Goal: Task Accomplishment & Management: Use online tool/utility

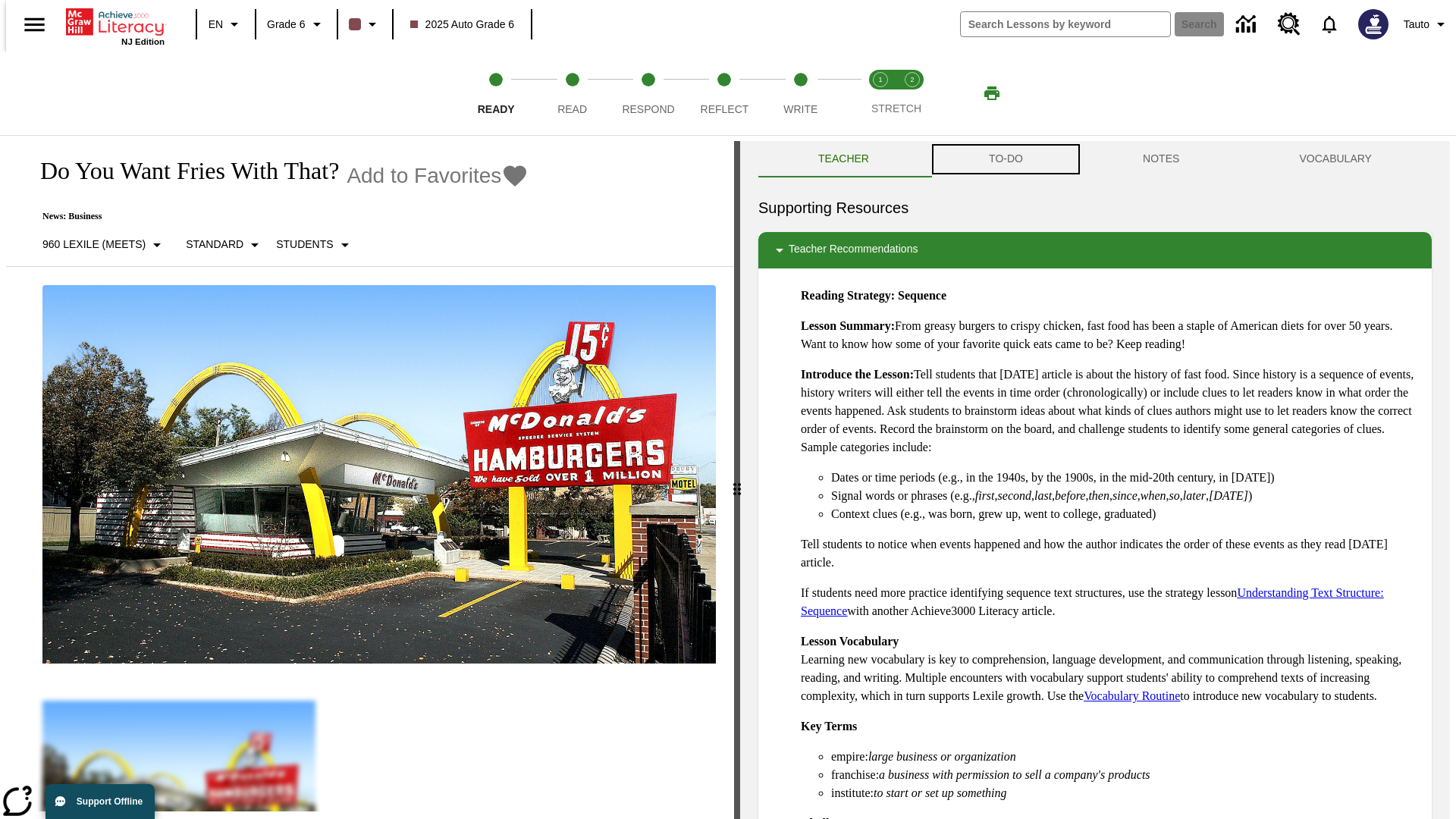
click at [1005, 159] on button "TO-DO" at bounding box center [1006, 159] width 154 height 36
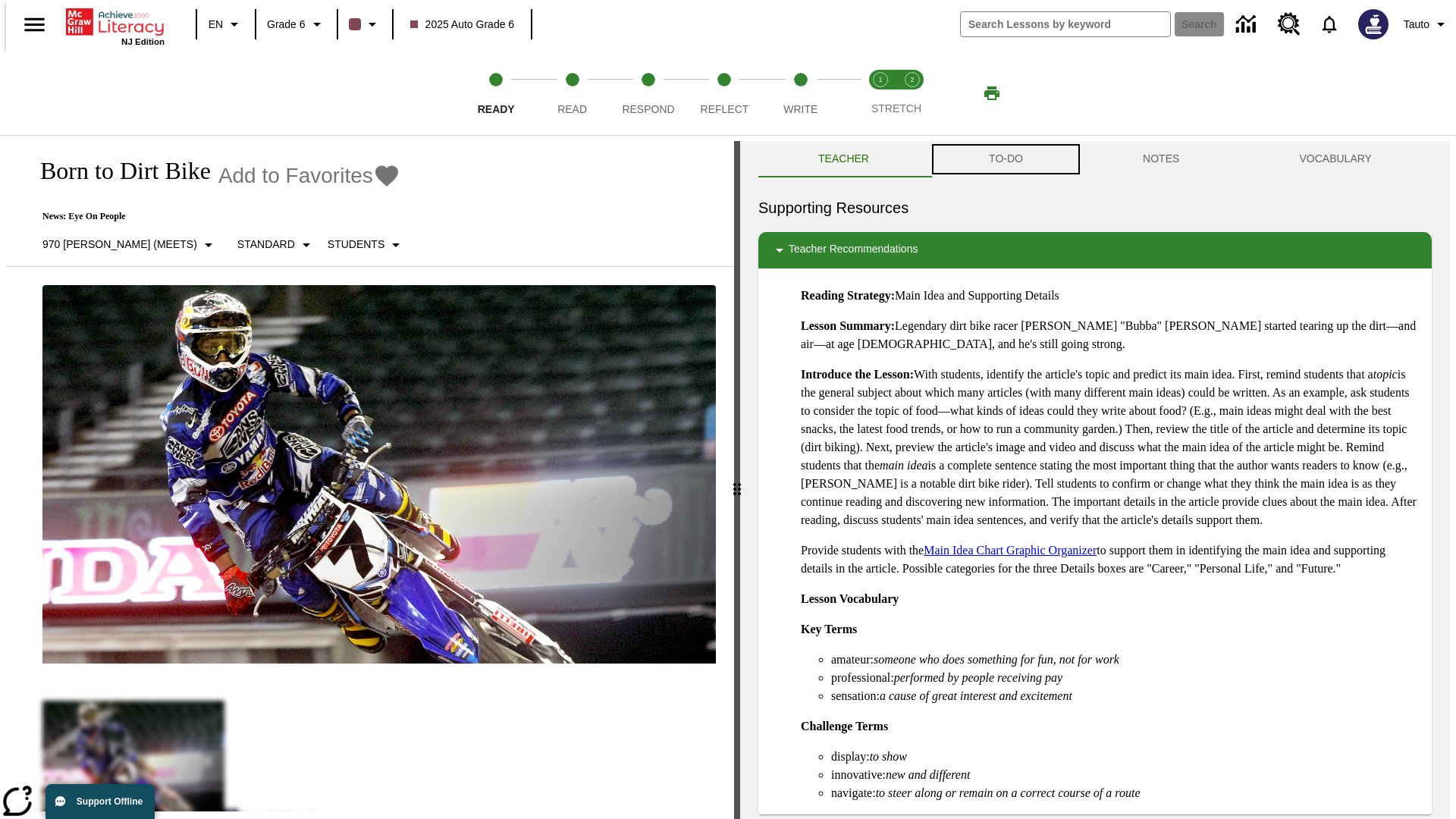
click at [1005, 159] on button "TO-DO" at bounding box center [1006, 159] width 154 height 36
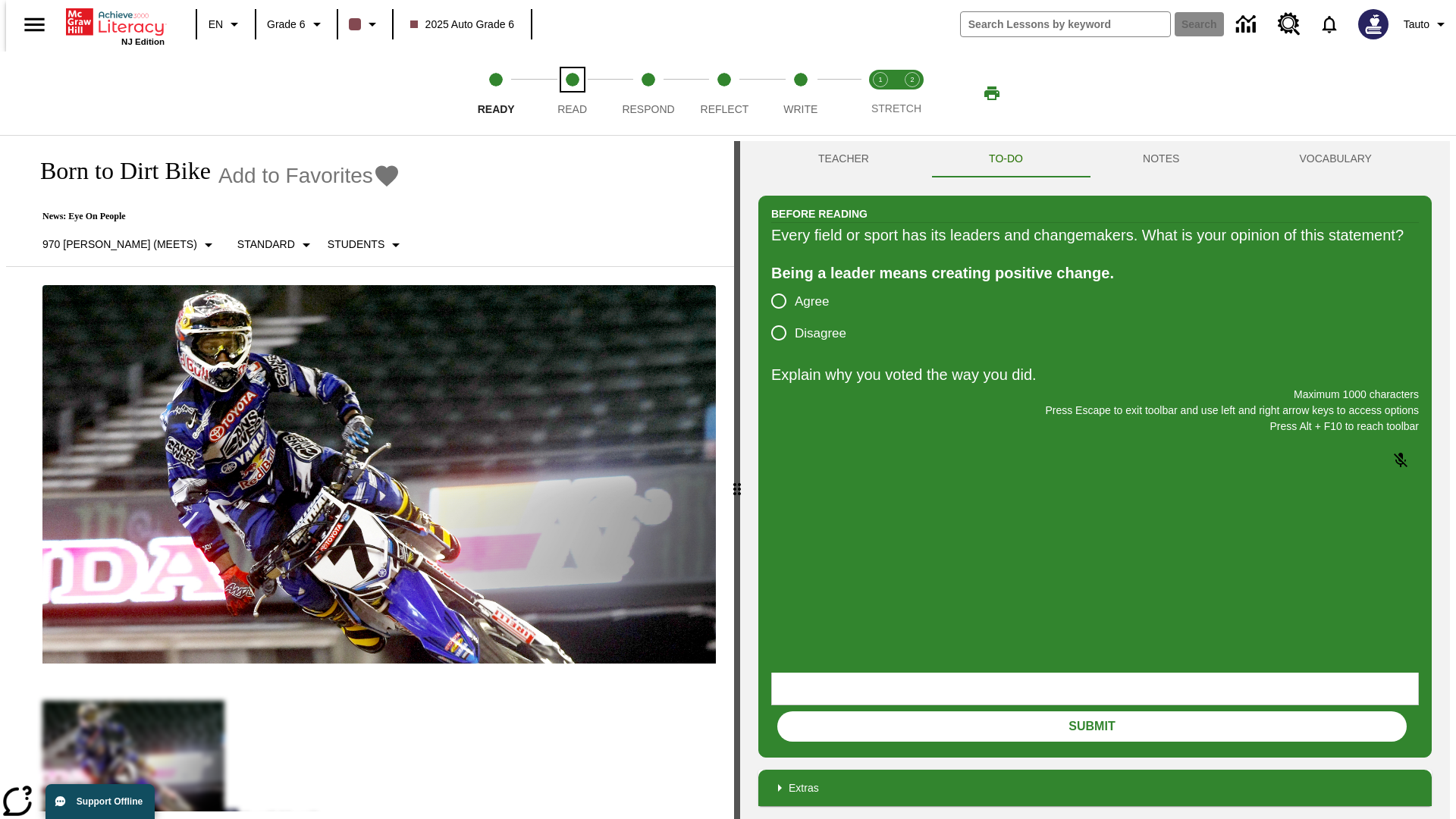
click at [572, 94] on span "Read" at bounding box center [572, 103] width 30 height 27
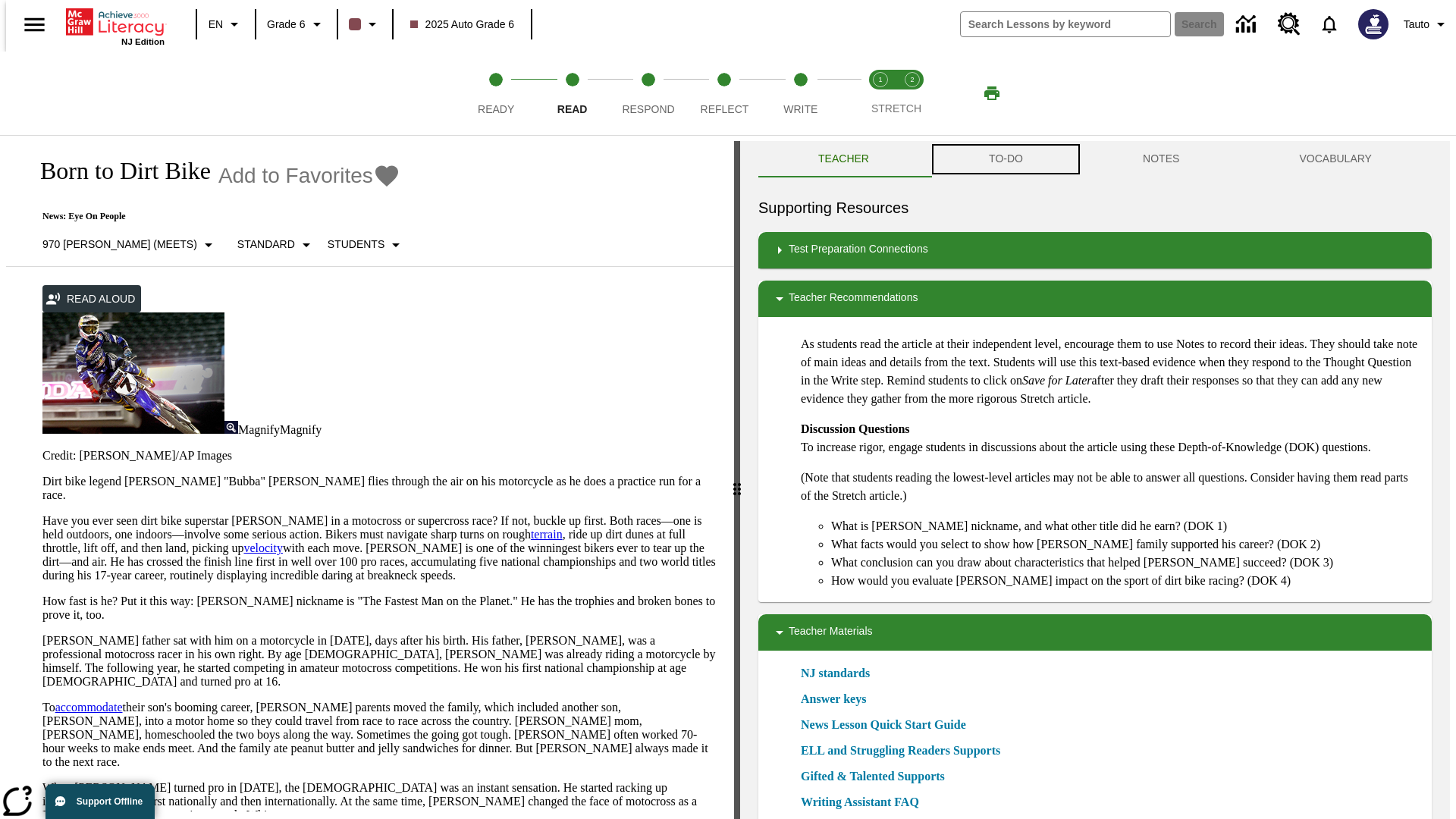
scroll to position [1, 0]
click at [1005, 159] on button "TO-DO" at bounding box center [1006, 158] width 154 height 36
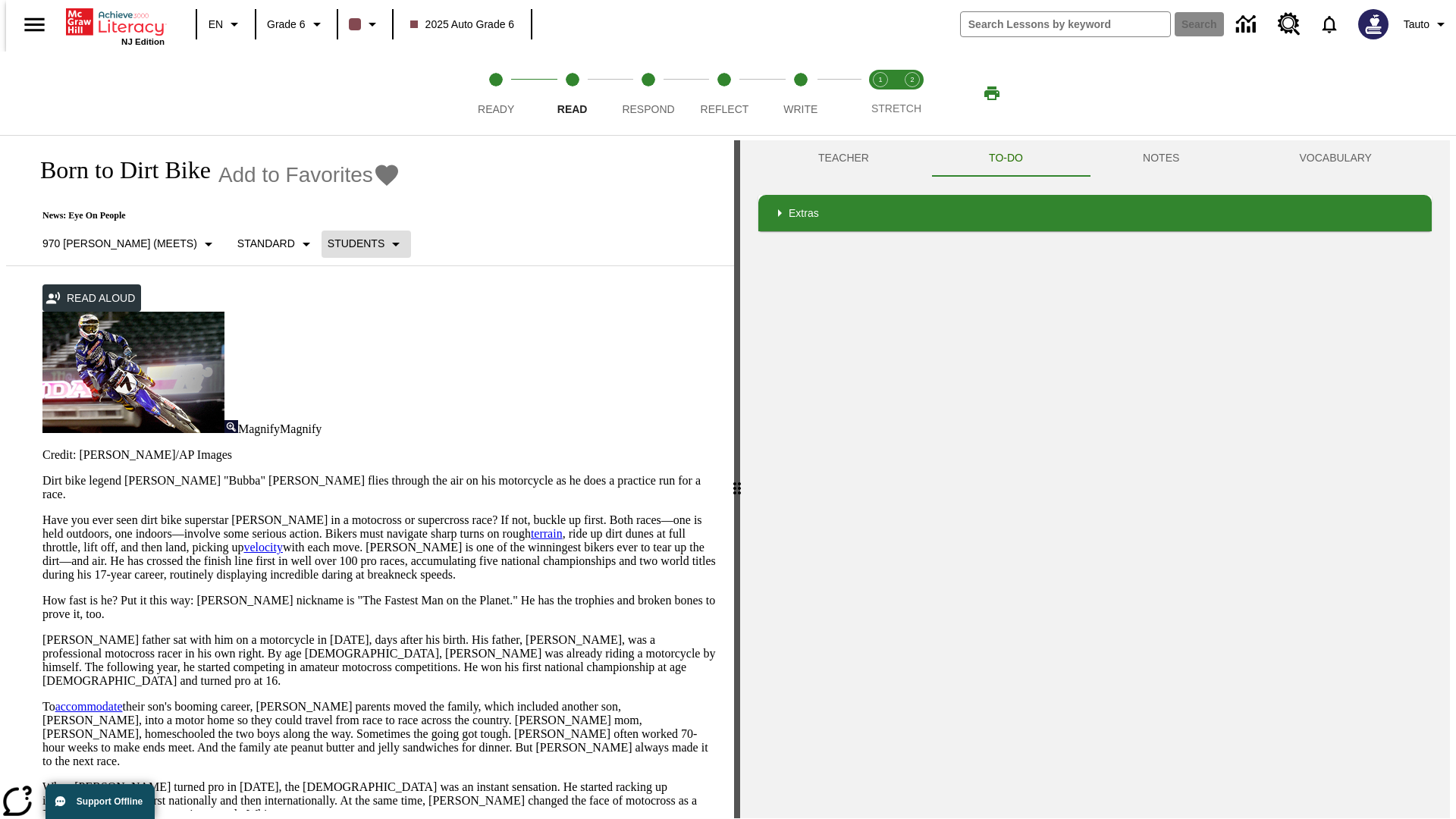
click at [327, 243] on p "Students" at bounding box center [355, 244] width 57 height 16
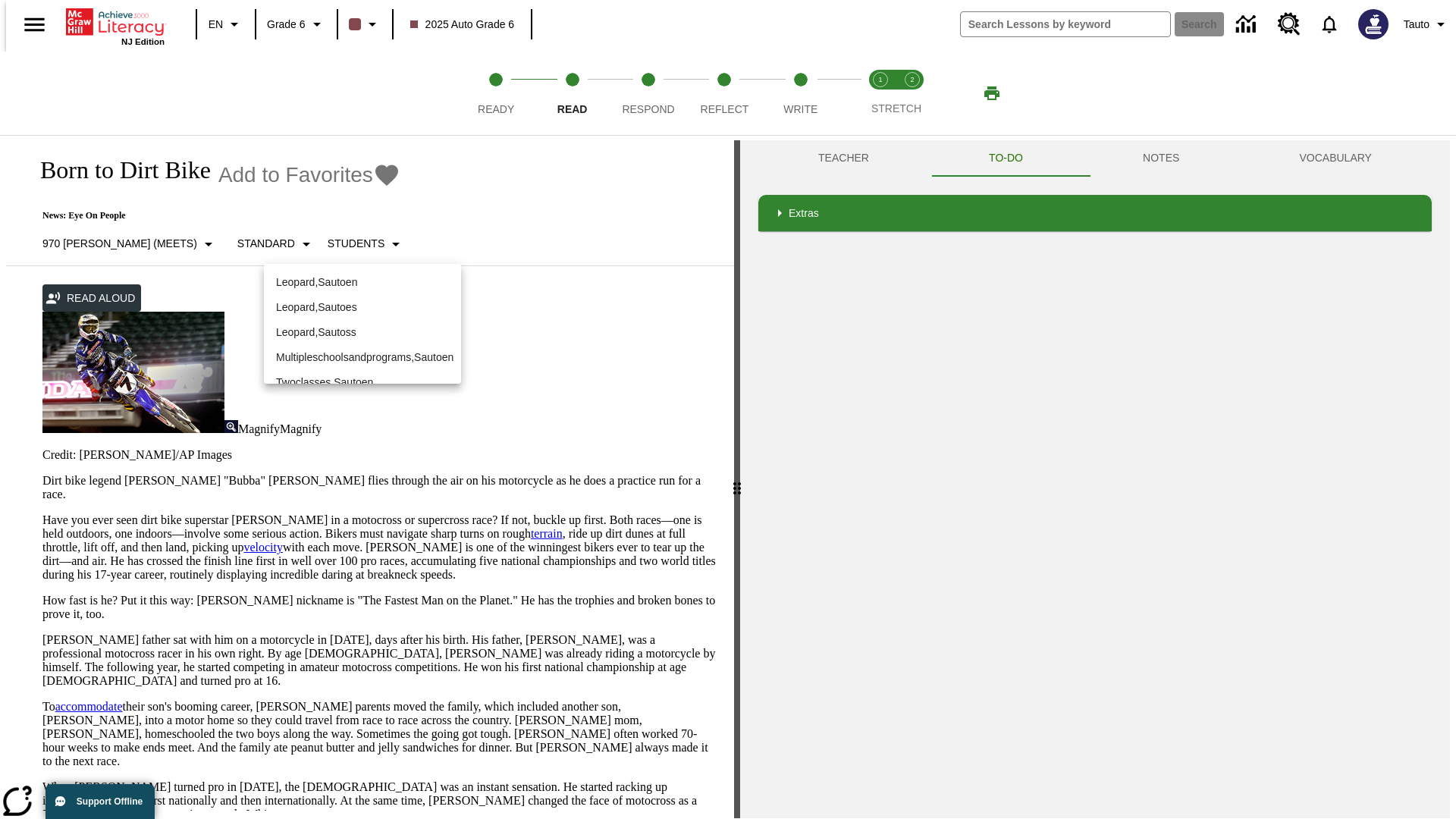
click at [363, 282] on p "Leopard , Sautoen" at bounding box center [363, 283] width 173 height 16
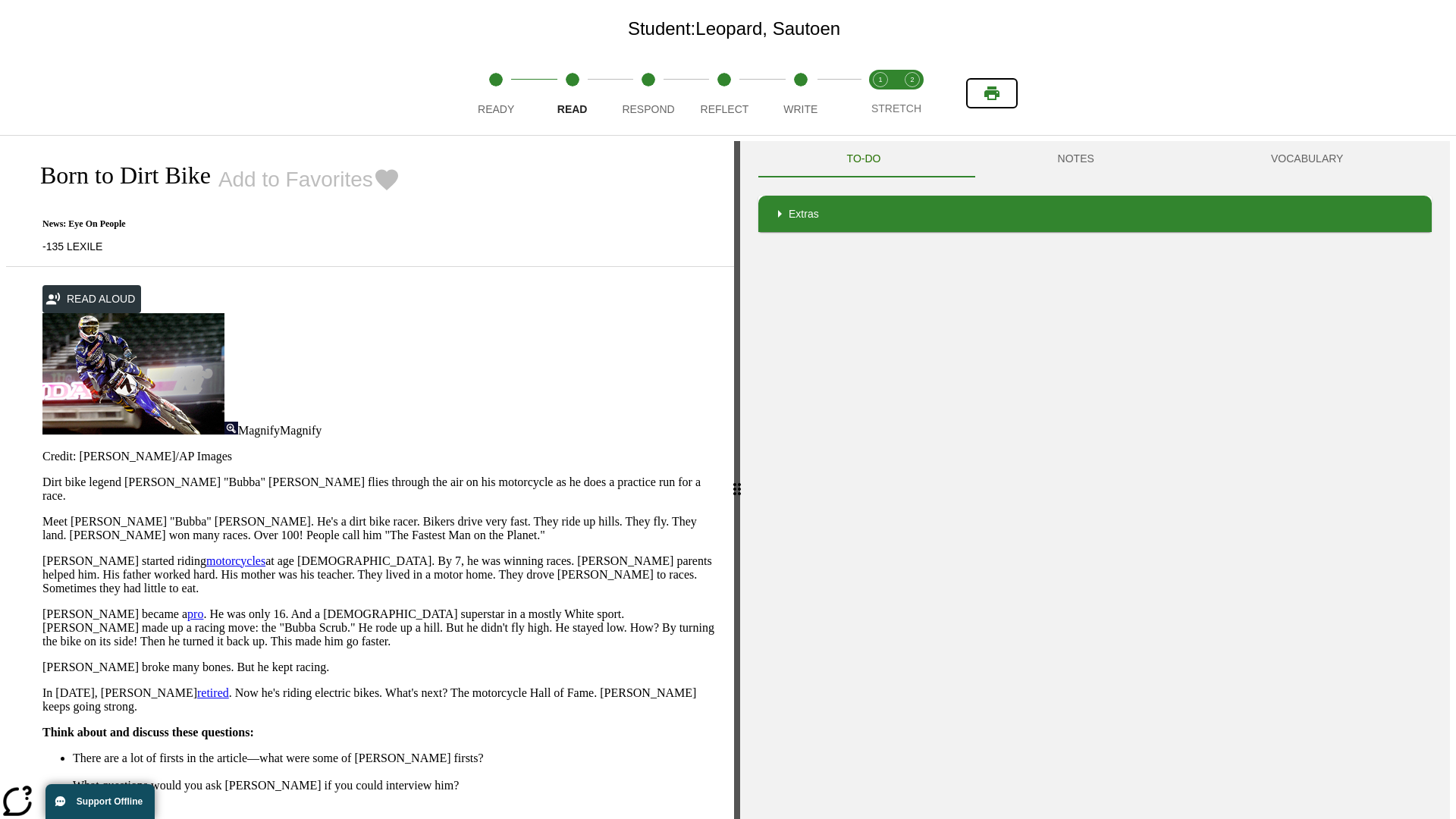
click at [992, 94] on icon "Print" at bounding box center [992, 93] width 15 height 14
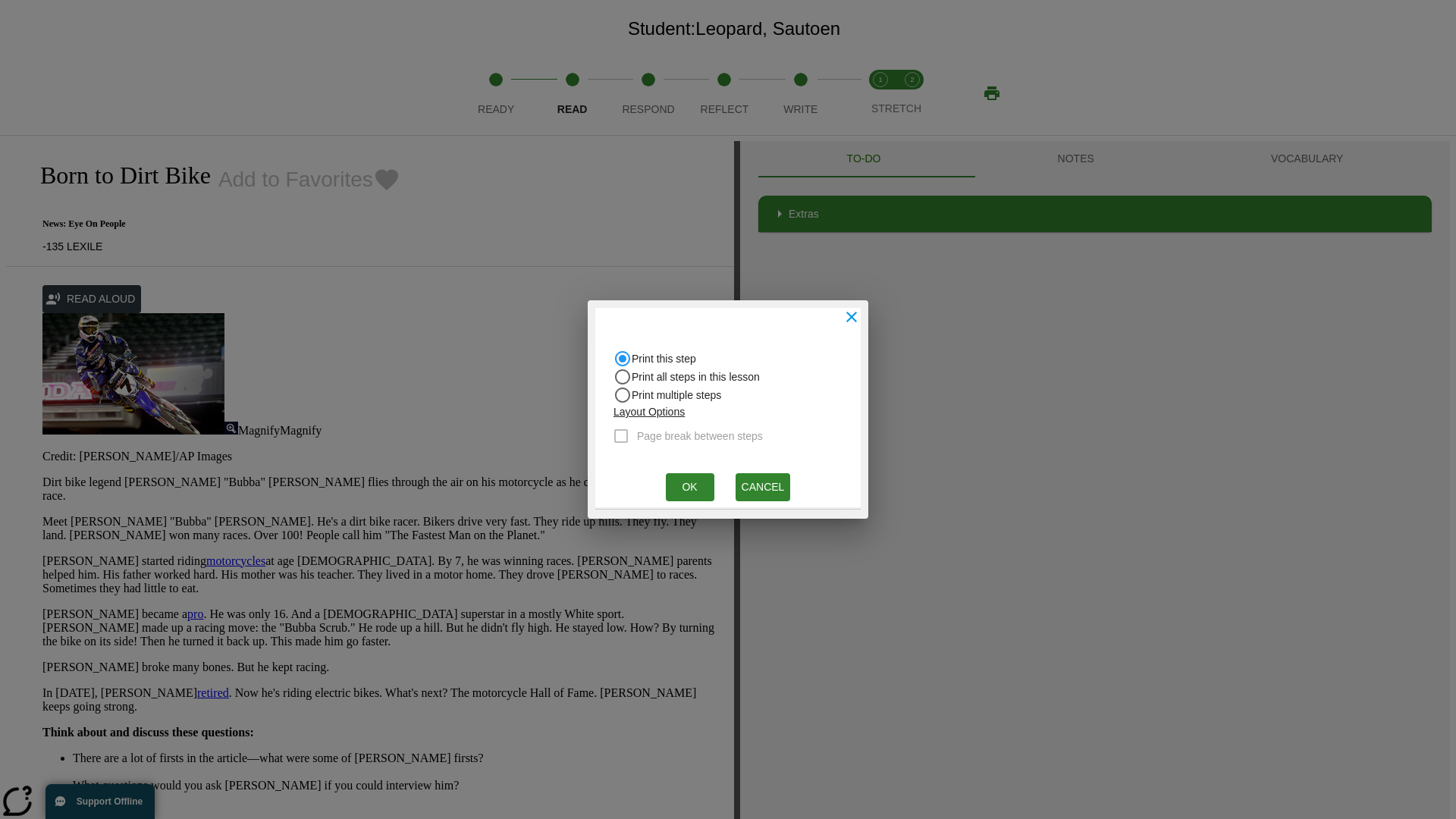
click at [623, 377] on input "Print all steps in this lesson" at bounding box center [623, 377] width 18 height 18
radio input "true"
radio input "false"
checkbox input "true"
click at [689, 487] on button "Ok" at bounding box center [690, 487] width 49 height 28
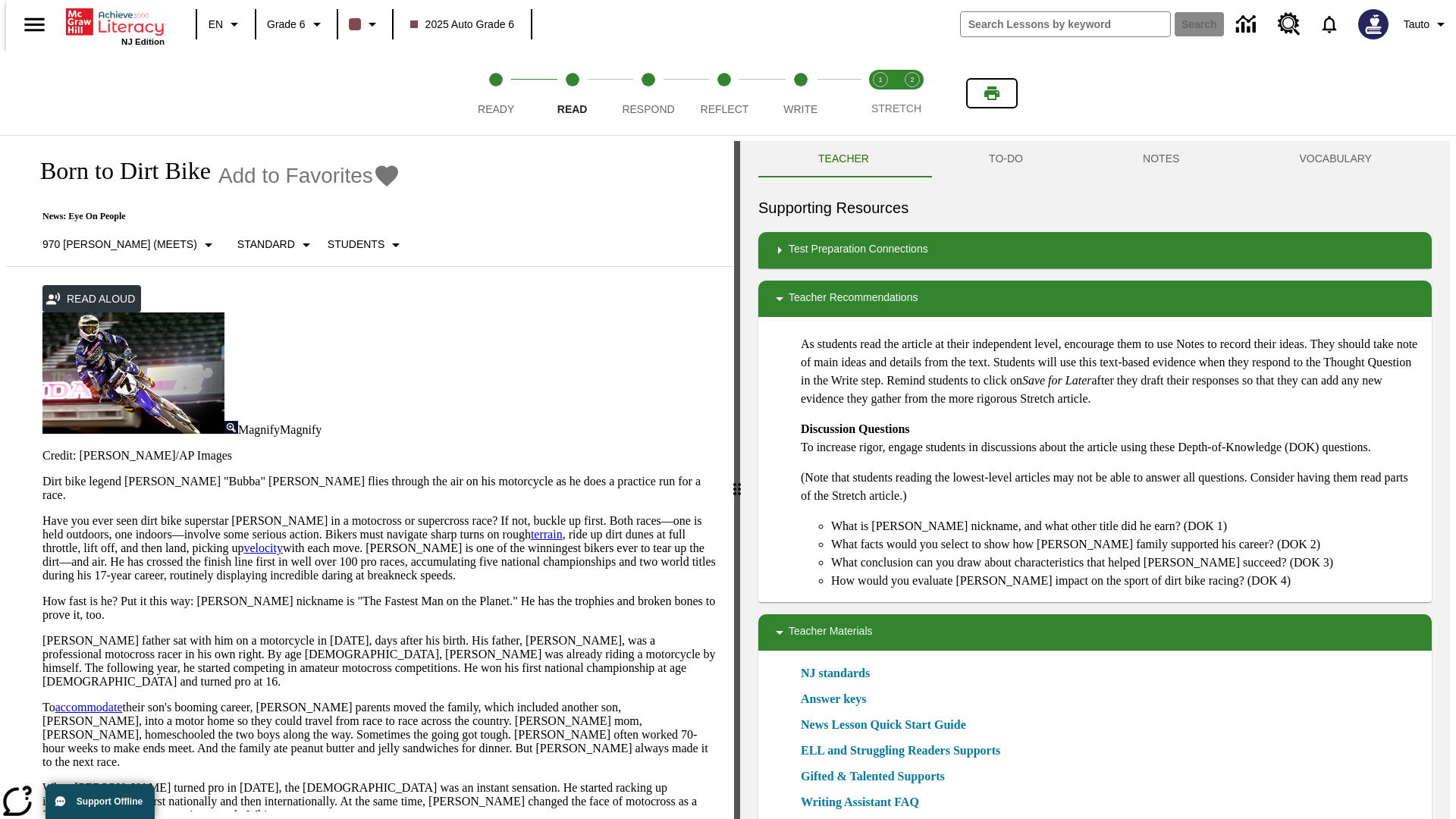
click at [992, 94] on icon "Print" at bounding box center [992, 93] width 15 height 14
